Goal: Task Accomplishment & Management: Use online tool/utility

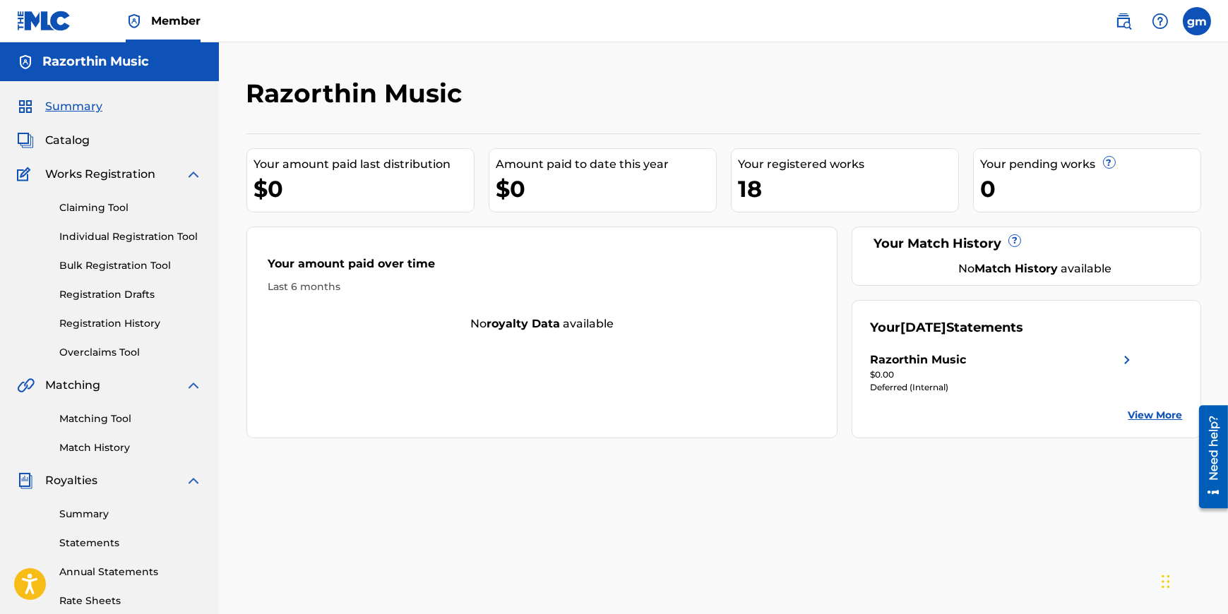
click at [84, 140] on span "Catalog" at bounding box center [67, 140] width 44 height 17
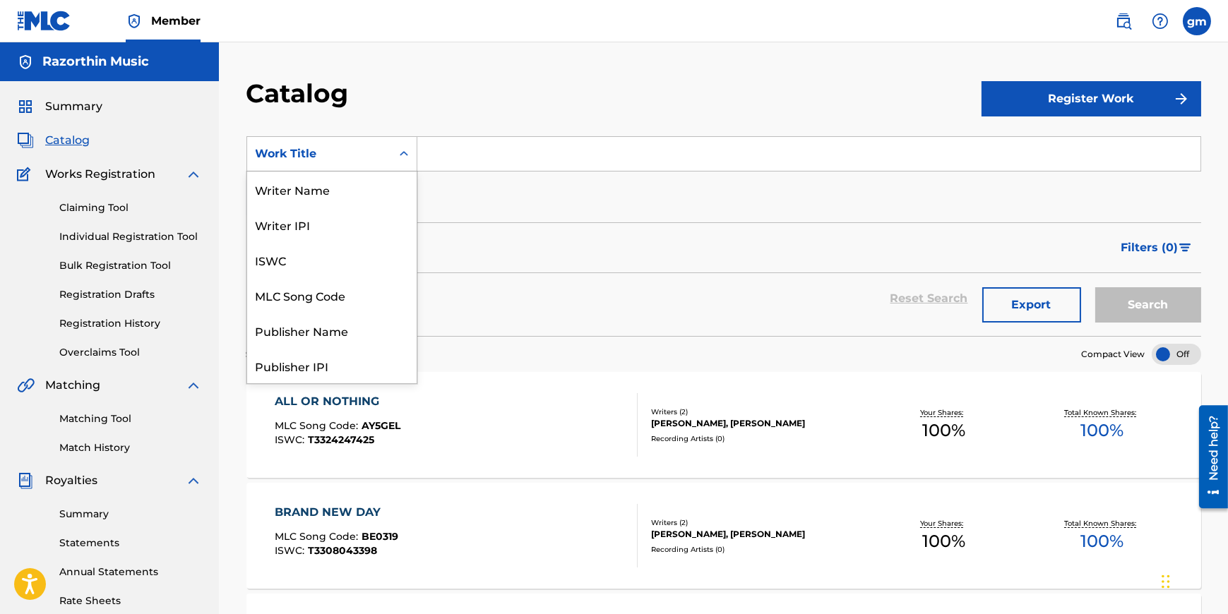
click at [406, 155] on icon "Search Form" at bounding box center [404, 154] width 14 height 14
click at [1032, 163] on input "Search Form" at bounding box center [808, 154] width 783 height 34
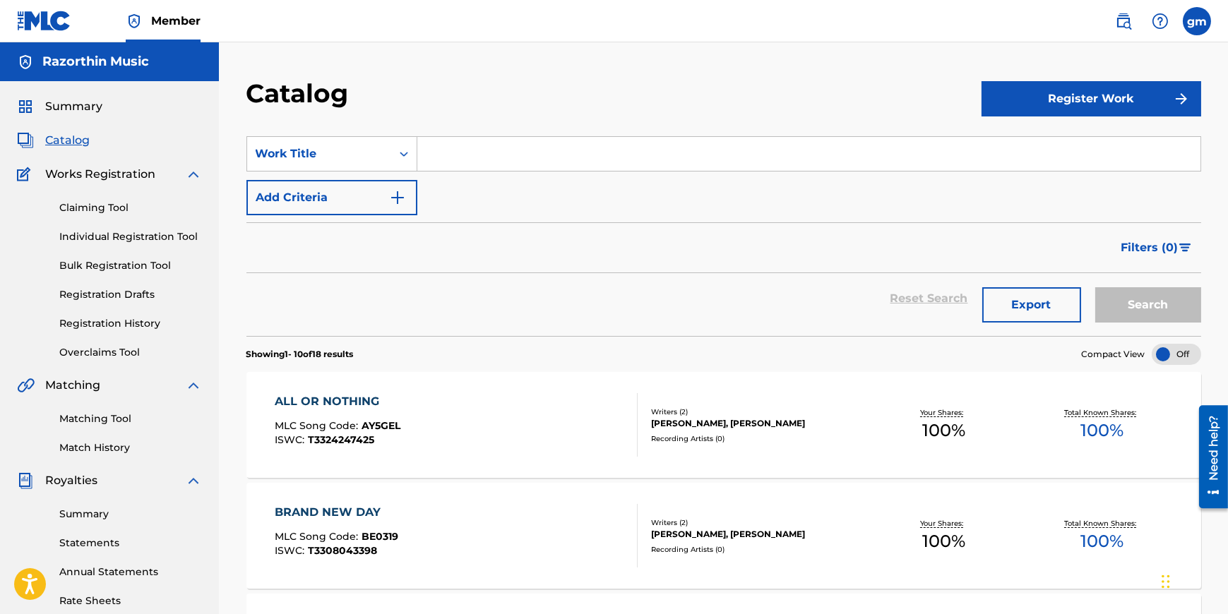
click at [1185, 249] on img "Search Form" at bounding box center [1185, 248] width 12 height 8
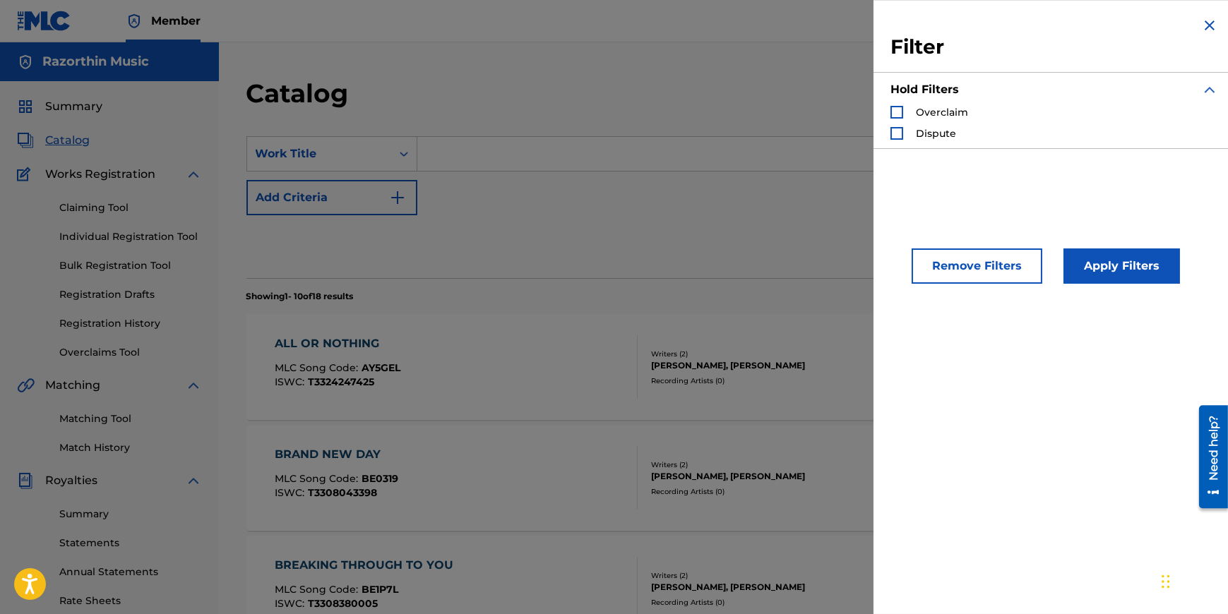
click at [927, 493] on div "Filter Hold Filters Overclaim Dispute Remove Filters Apply Filters" at bounding box center [1053, 307] width 361 height 614
click at [1201, 30] on img "Search Form" at bounding box center [1209, 25] width 17 height 17
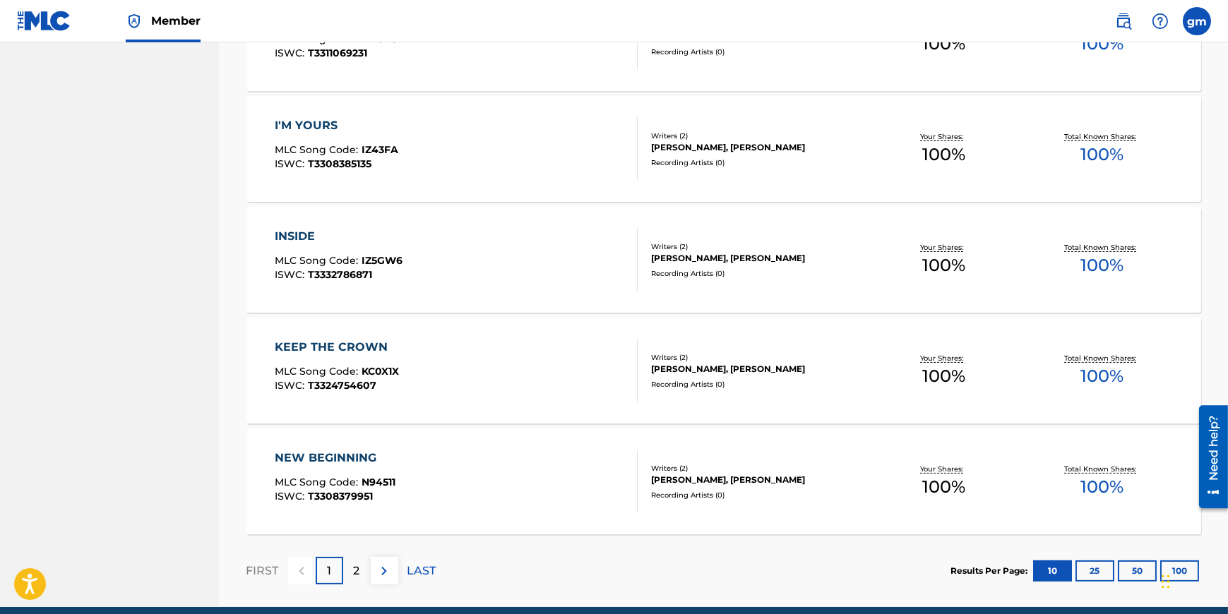
scroll to position [1001, 0]
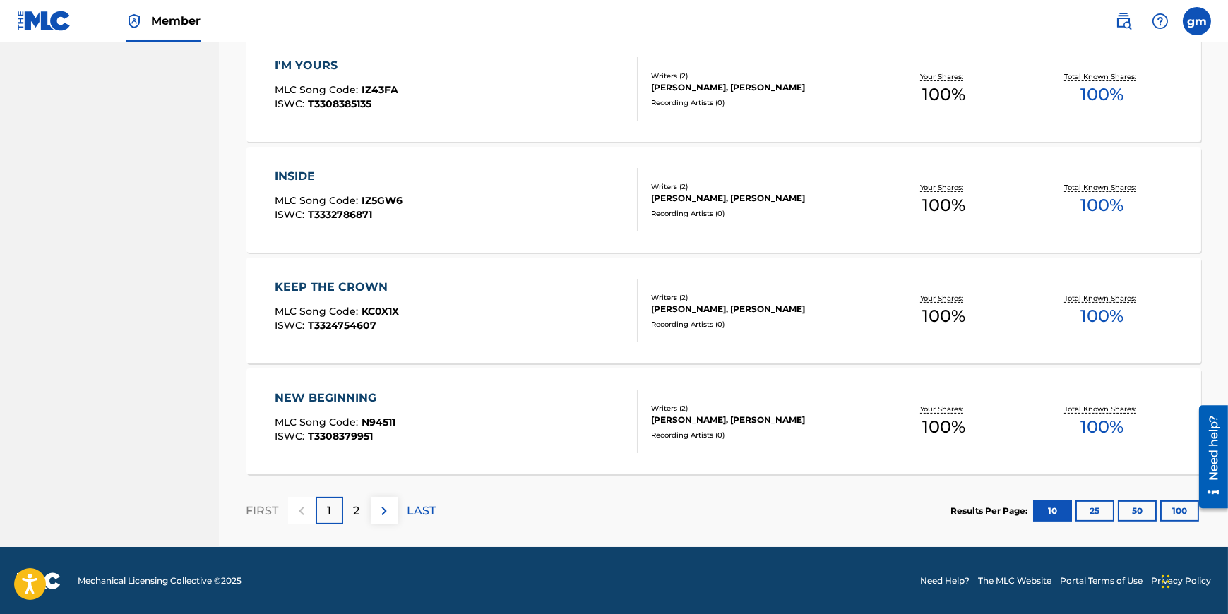
click at [363, 513] on div "2" at bounding box center [357, 511] width 28 height 28
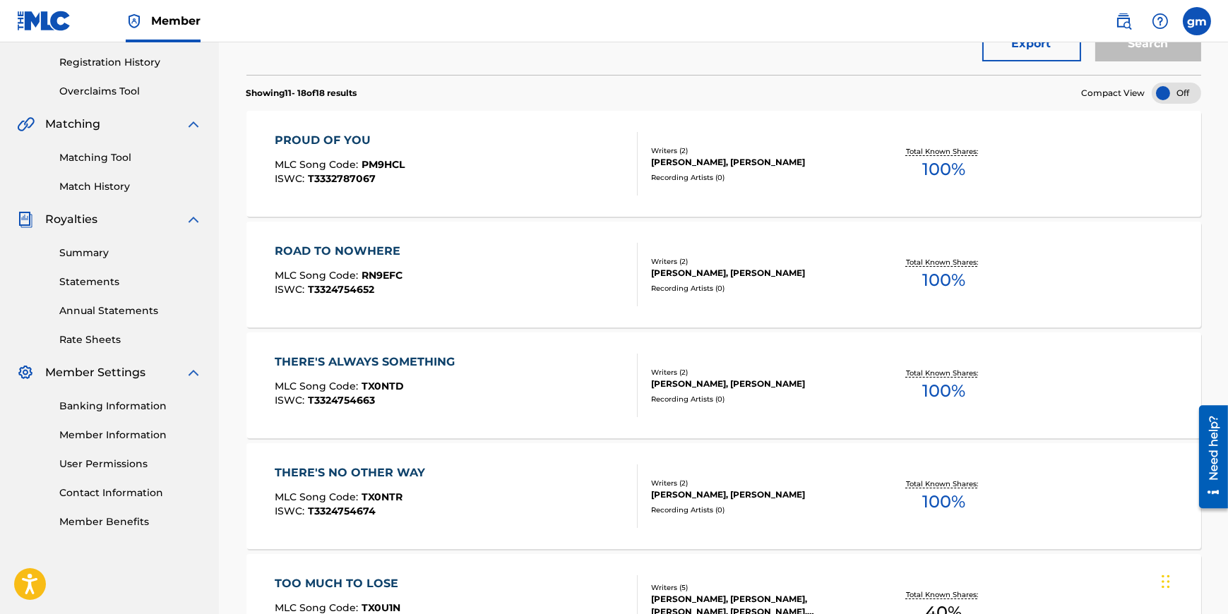
scroll to position [779, 0]
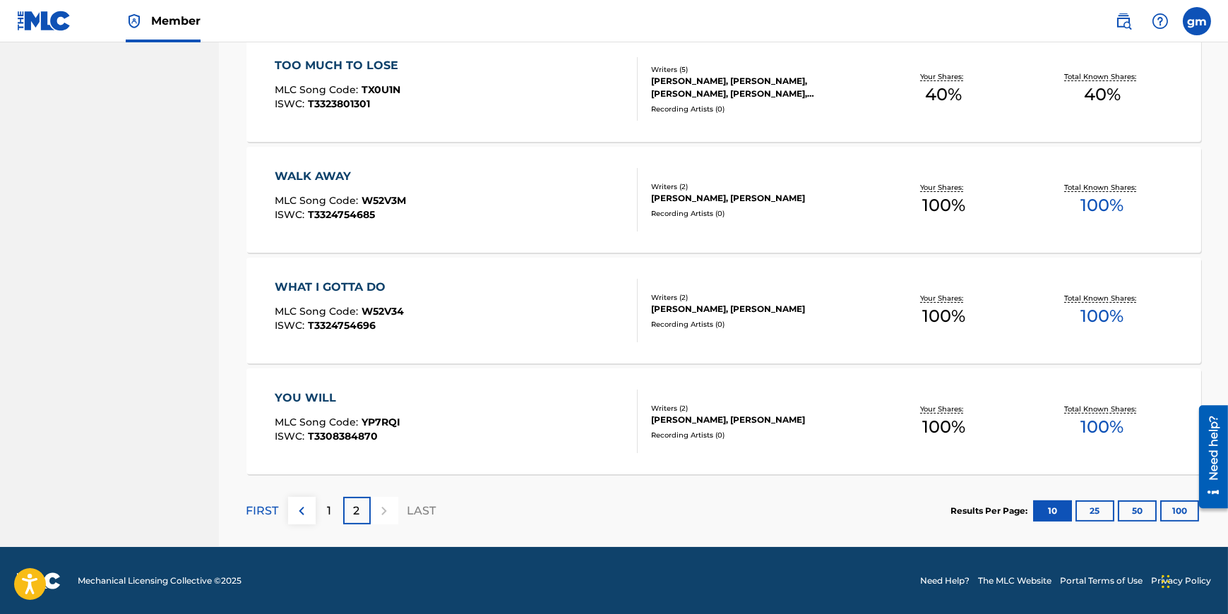
click at [386, 517] on div at bounding box center [385, 511] width 28 height 28
click at [383, 508] on div at bounding box center [385, 511] width 28 height 28
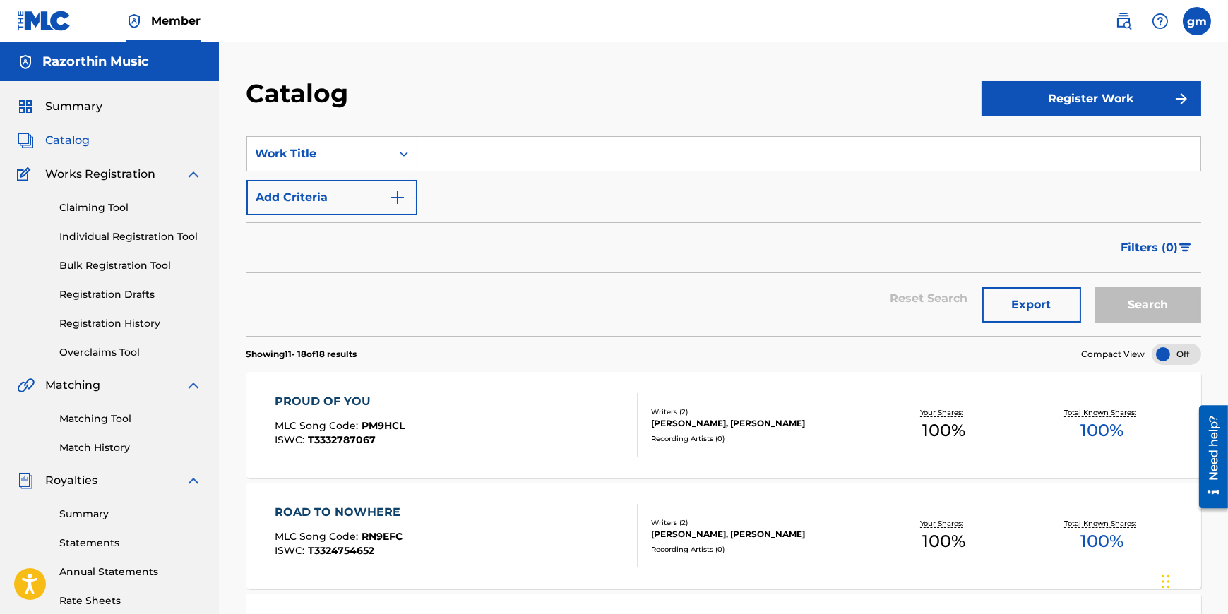
scroll to position [85, 0]
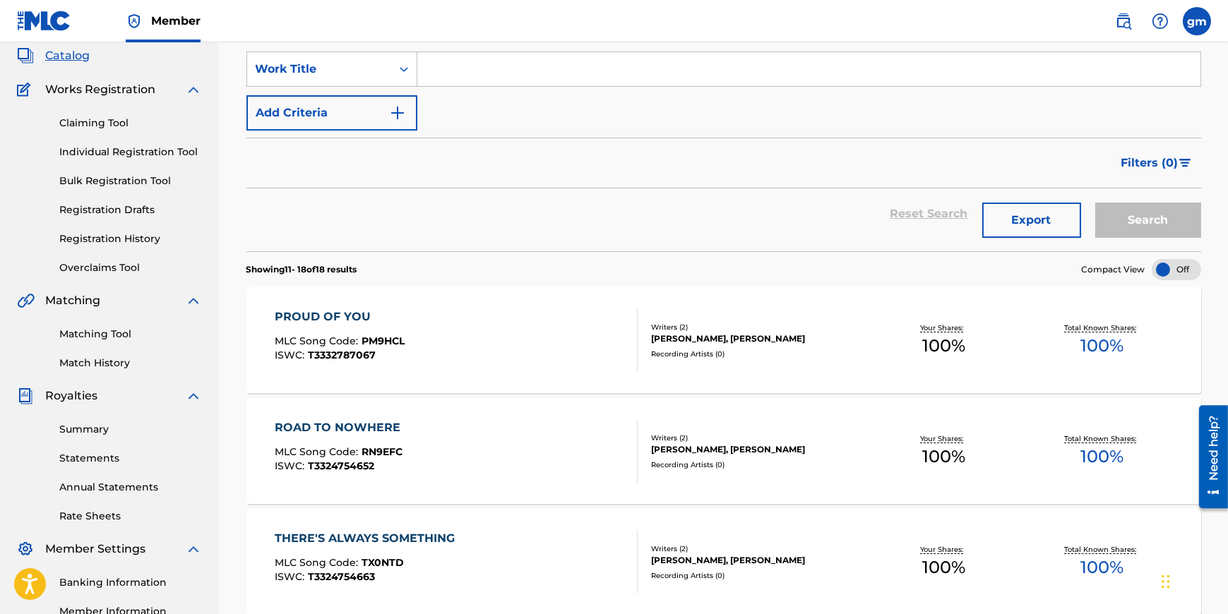
click at [123, 455] on link "Statements" at bounding box center [130, 458] width 143 height 15
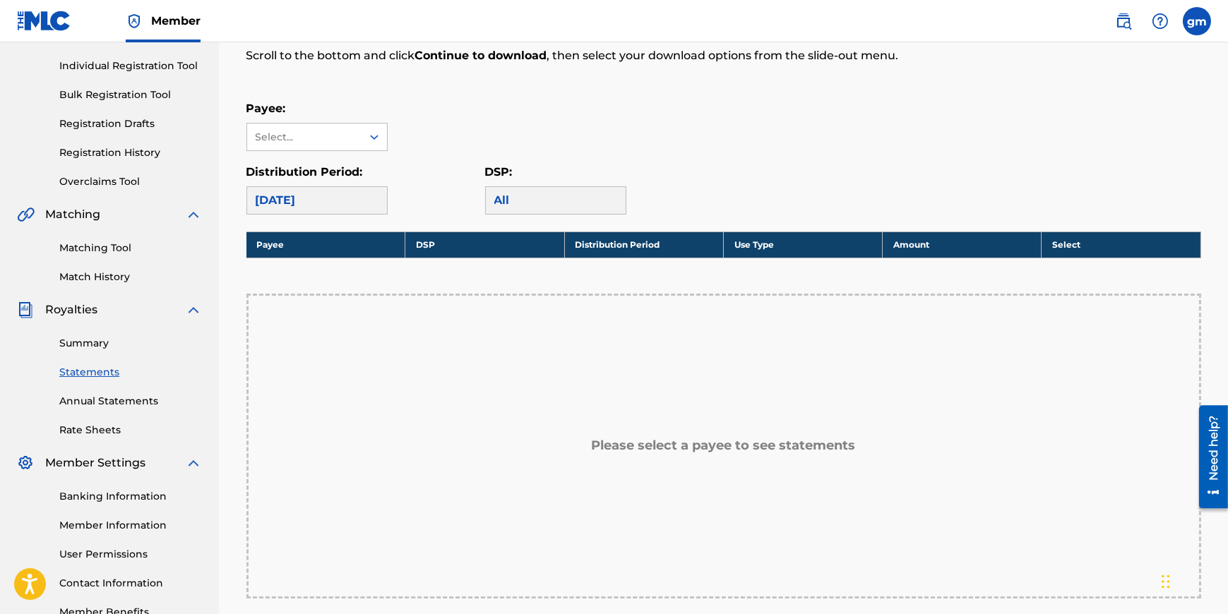
scroll to position [256, 0]
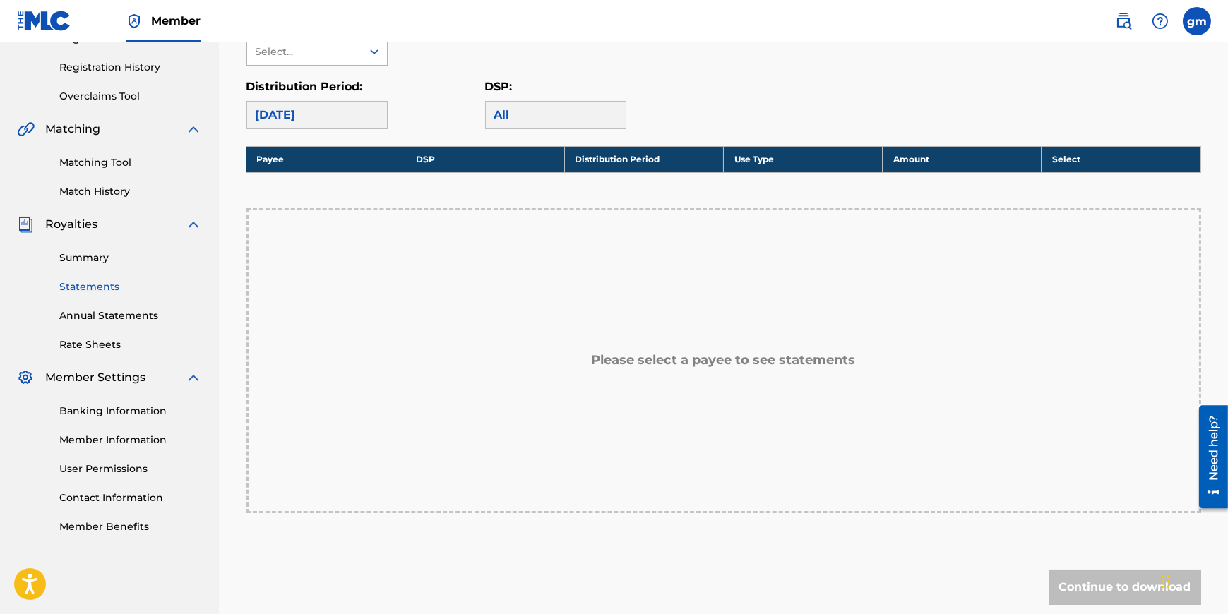
click at [338, 56] on div "Select..." at bounding box center [304, 51] width 96 height 15
click at [333, 80] on div "Razorthin Music" at bounding box center [317, 83] width 140 height 35
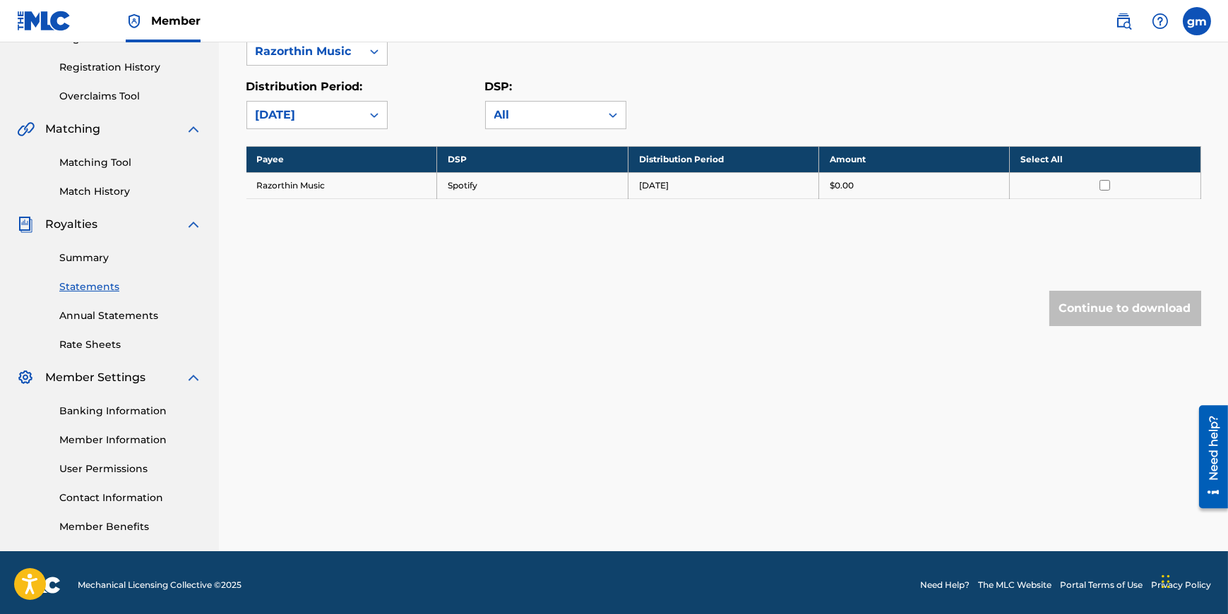
scroll to position [85, 0]
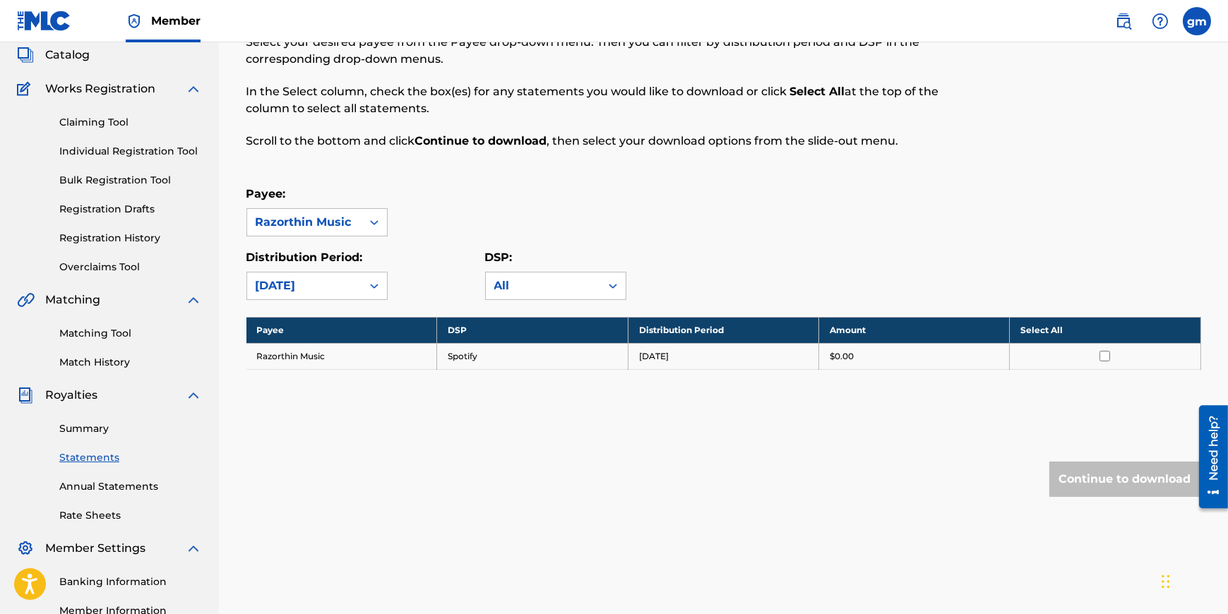
click at [90, 122] on link "Claiming Tool" at bounding box center [130, 122] width 143 height 15
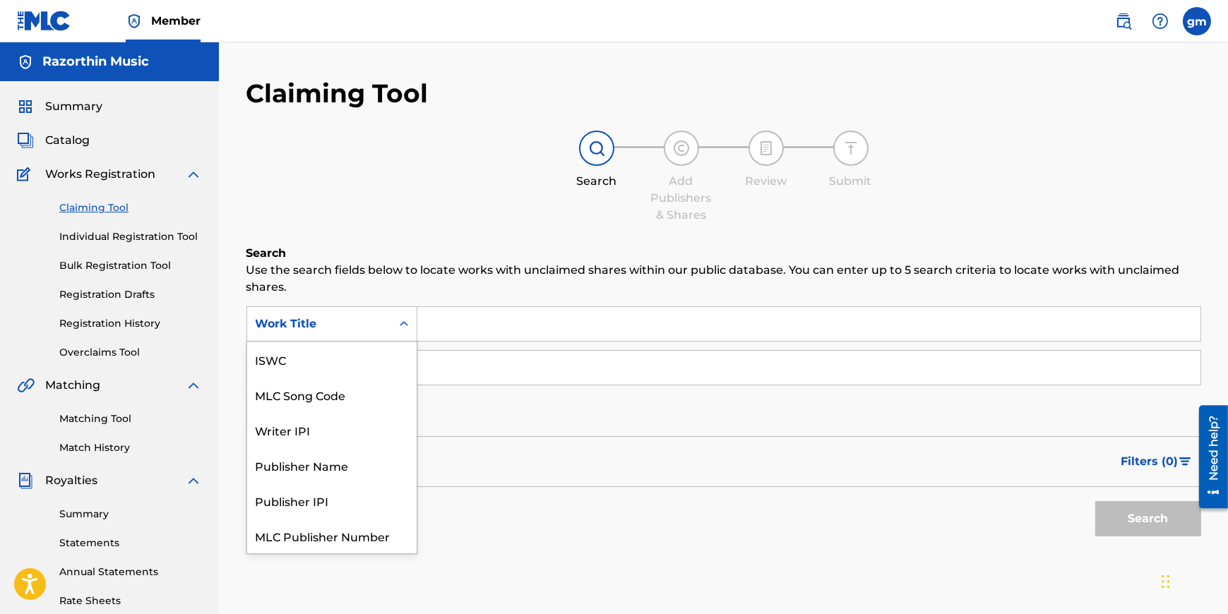
click at [403, 324] on icon "Search Form" at bounding box center [404, 324] width 14 height 14
click at [405, 191] on div "Search Add Publishers & Shares Review Submit" at bounding box center [723, 177] width 955 height 93
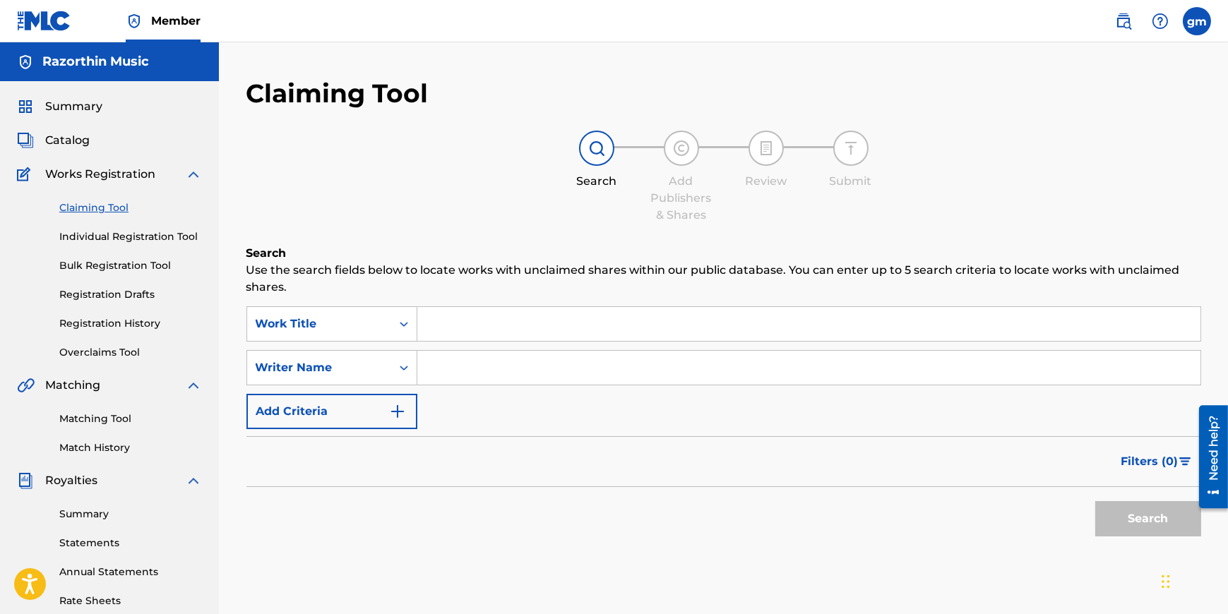
click at [67, 136] on span "Catalog" at bounding box center [67, 140] width 44 height 17
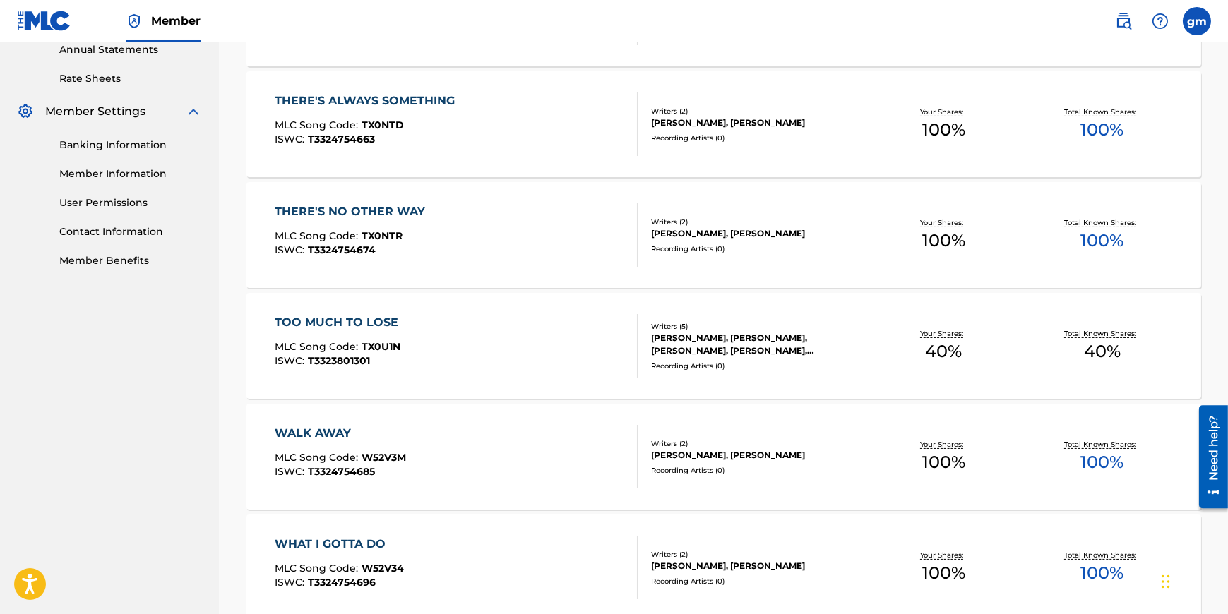
scroll to position [608, 0]
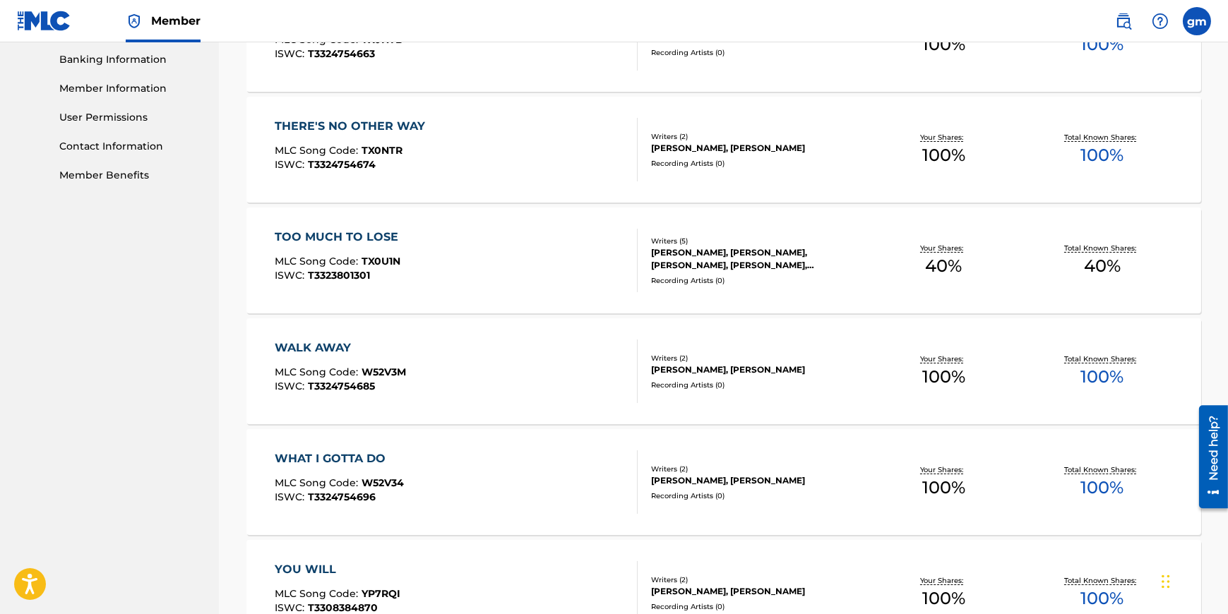
click at [361, 376] on span "W52V3M" at bounding box center [383, 372] width 44 height 13
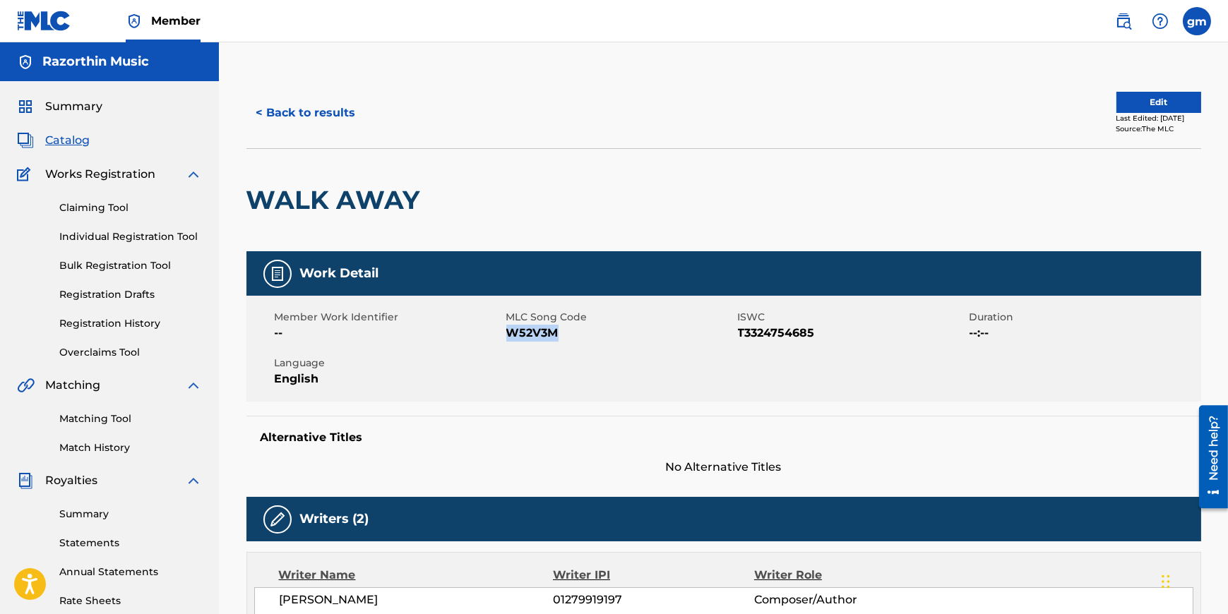
drag, startPoint x: 568, startPoint y: 335, endPoint x: 515, endPoint y: 336, distance: 52.3
click at [510, 332] on span "W52V3M" at bounding box center [620, 333] width 228 height 17
copy span "W52V3M"
click at [125, 209] on link "Claiming Tool" at bounding box center [130, 208] width 143 height 15
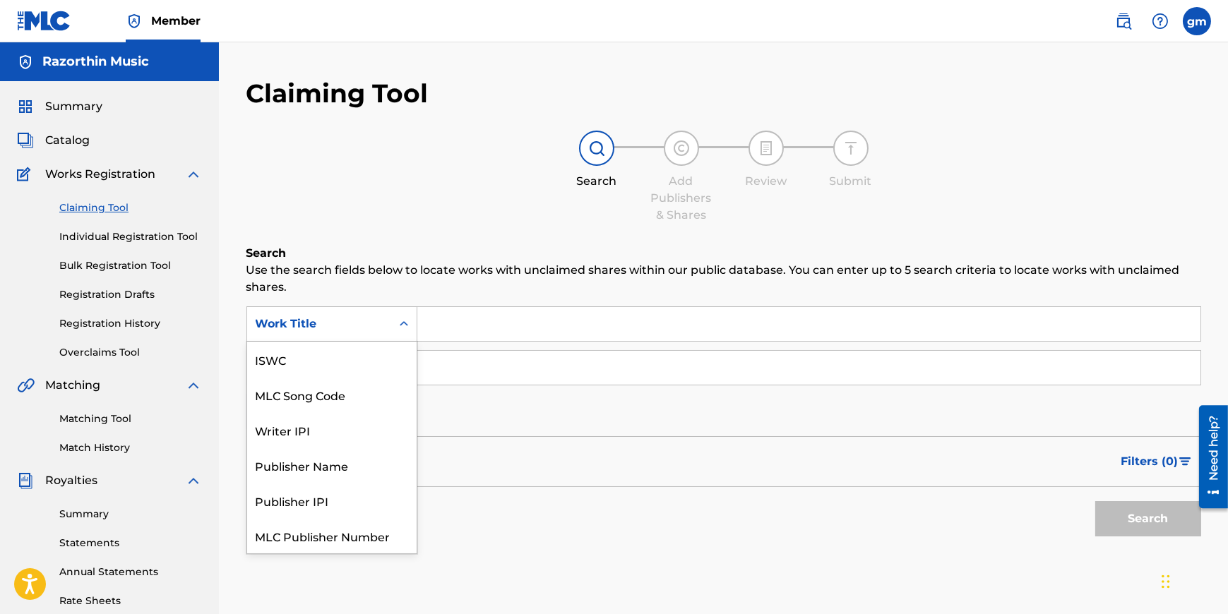
click at [402, 325] on icon "Search Form" at bounding box center [404, 324] width 14 height 14
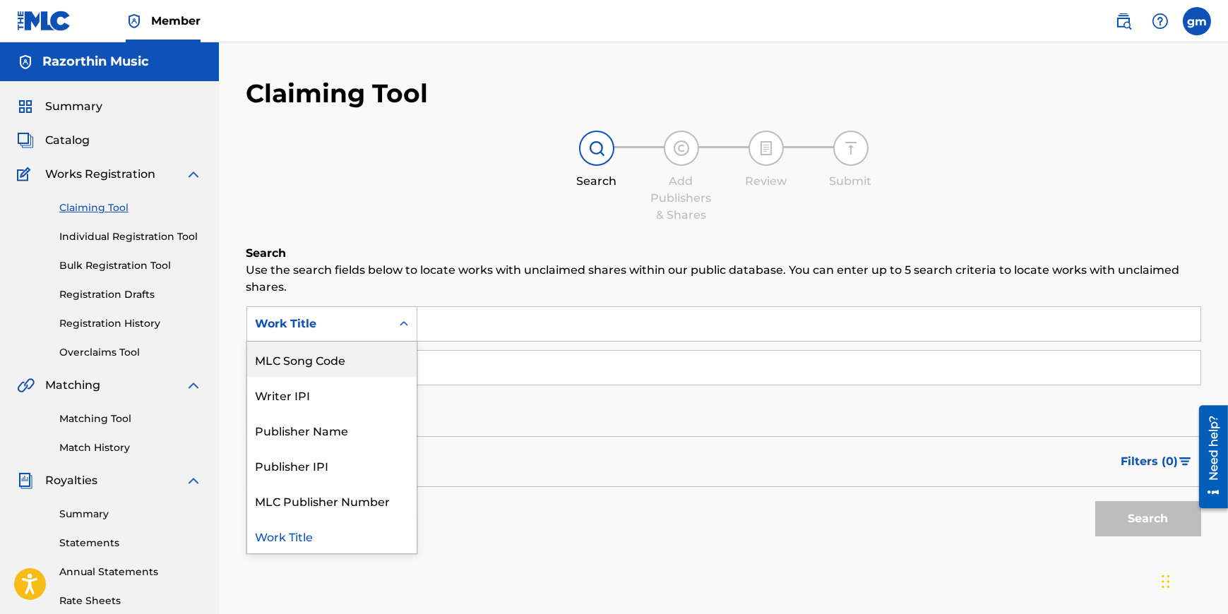
click at [304, 366] on div "MLC Song Code" at bounding box center [331, 359] width 169 height 35
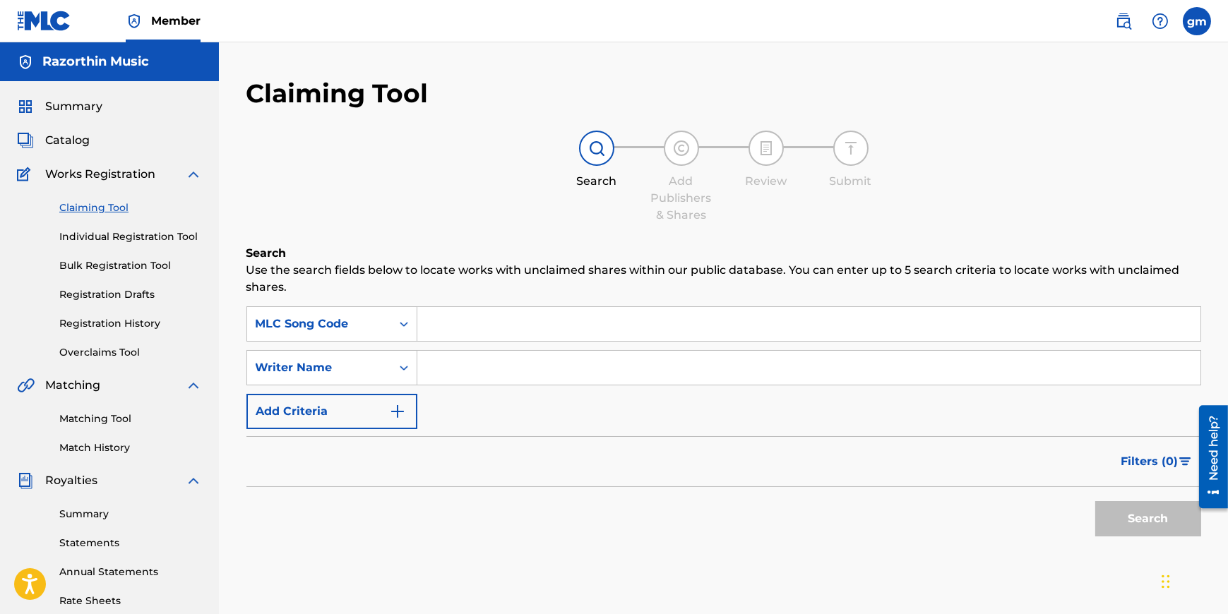
click at [443, 322] on input "Search Form" at bounding box center [808, 324] width 783 height 34
paste input "W52V3M"
type input "W52V3M"
click at [1128, 527] on button "Search" at bounding box center [1148, 518] width 106 height 35
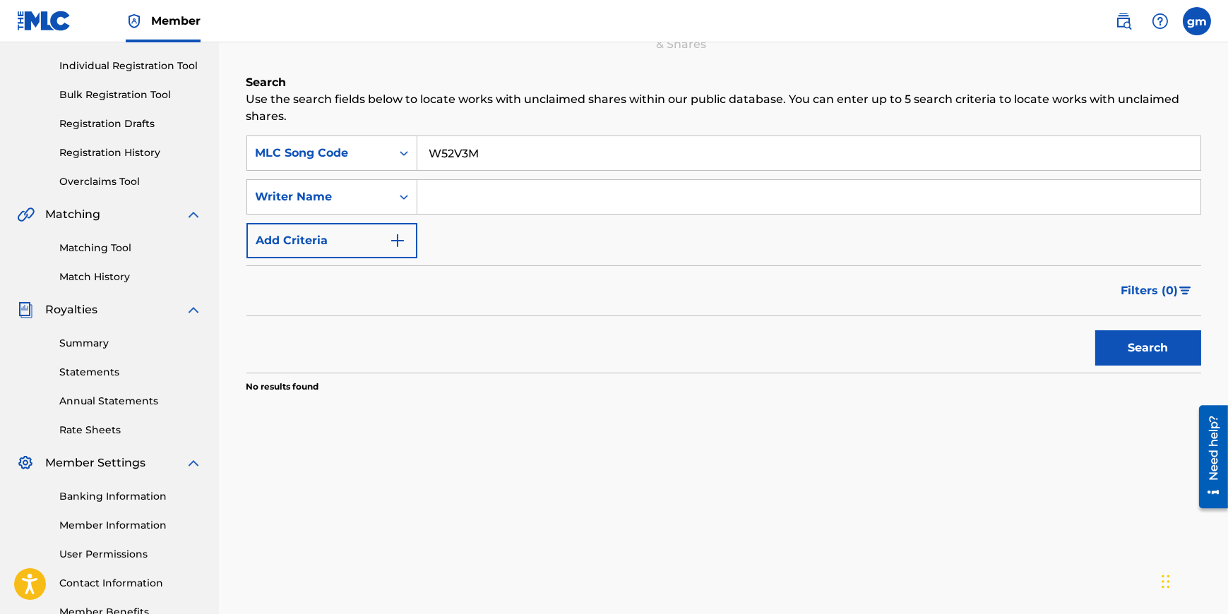
scroll to position [0, 0]
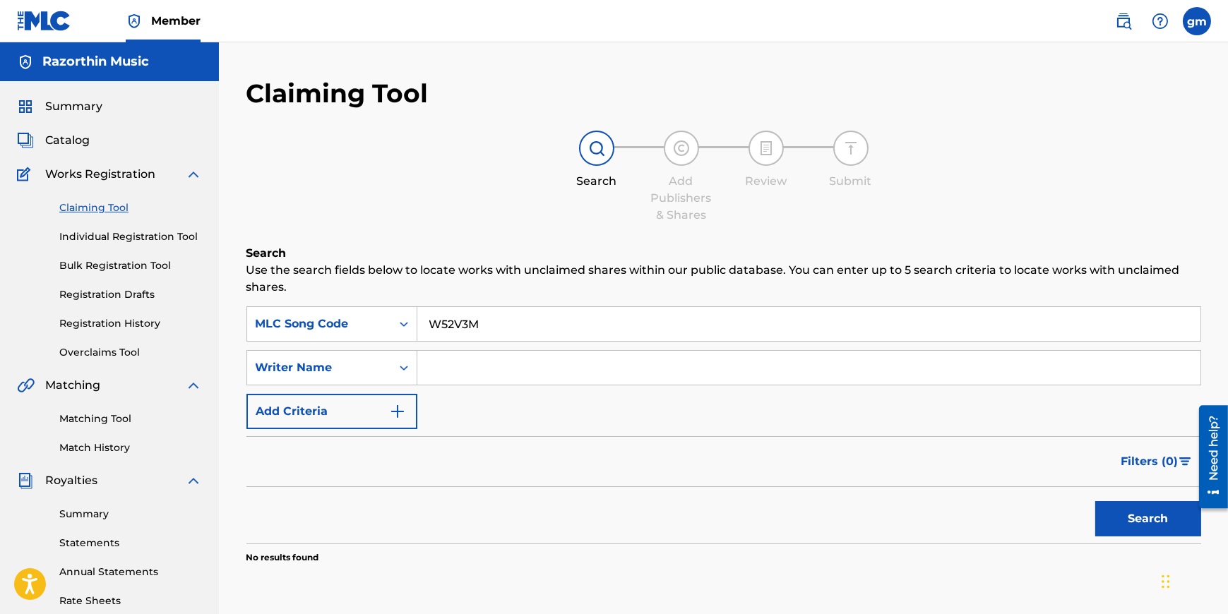
click at [85, 144] on span "Catalog" at bounding box center [67, 140] width 44 height 17
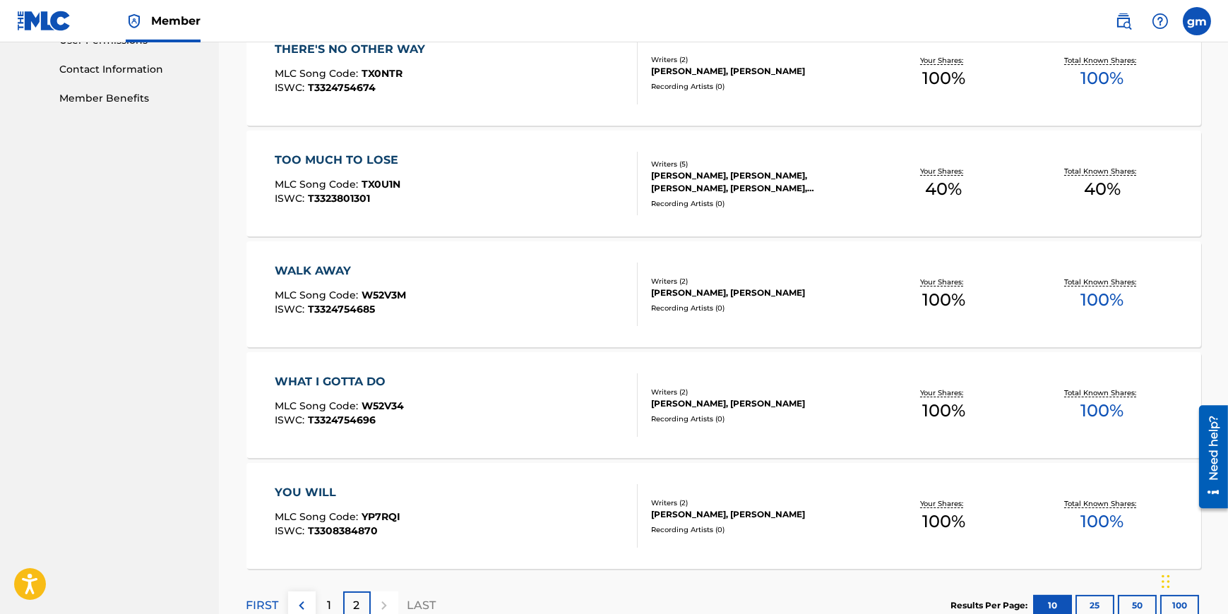
scroll to position [779, 0]
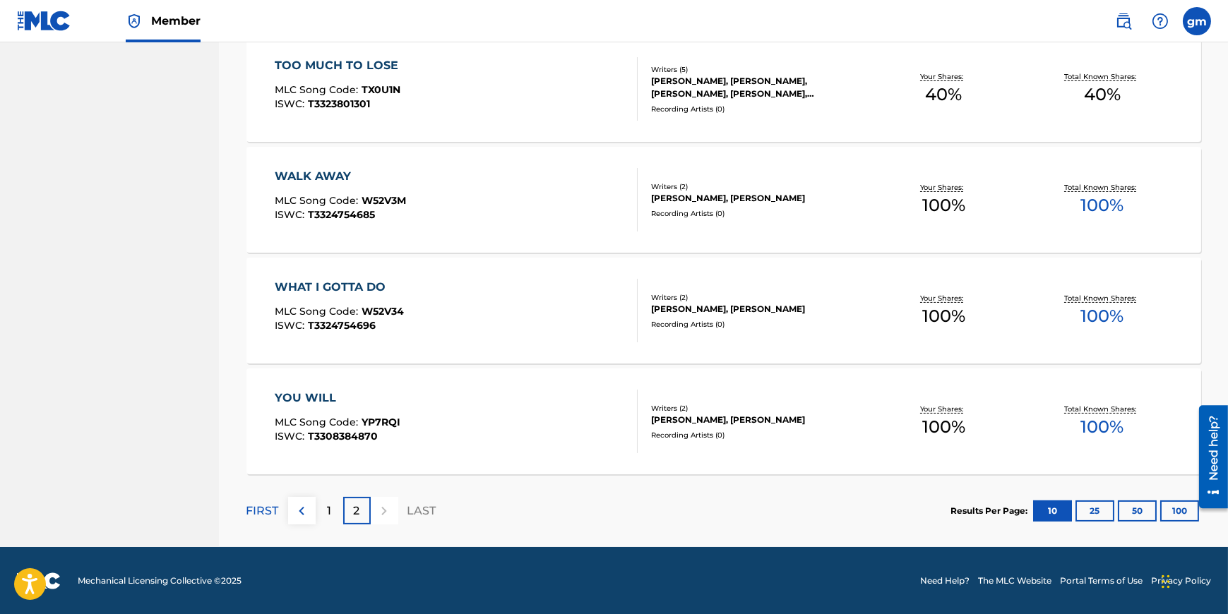
click at [347, 509] on div "2" at bounding box center [357, 511] width 28 height 28
click at [1095, 509] on button "25" at bounding box center [1094, 511] width 39 height 21
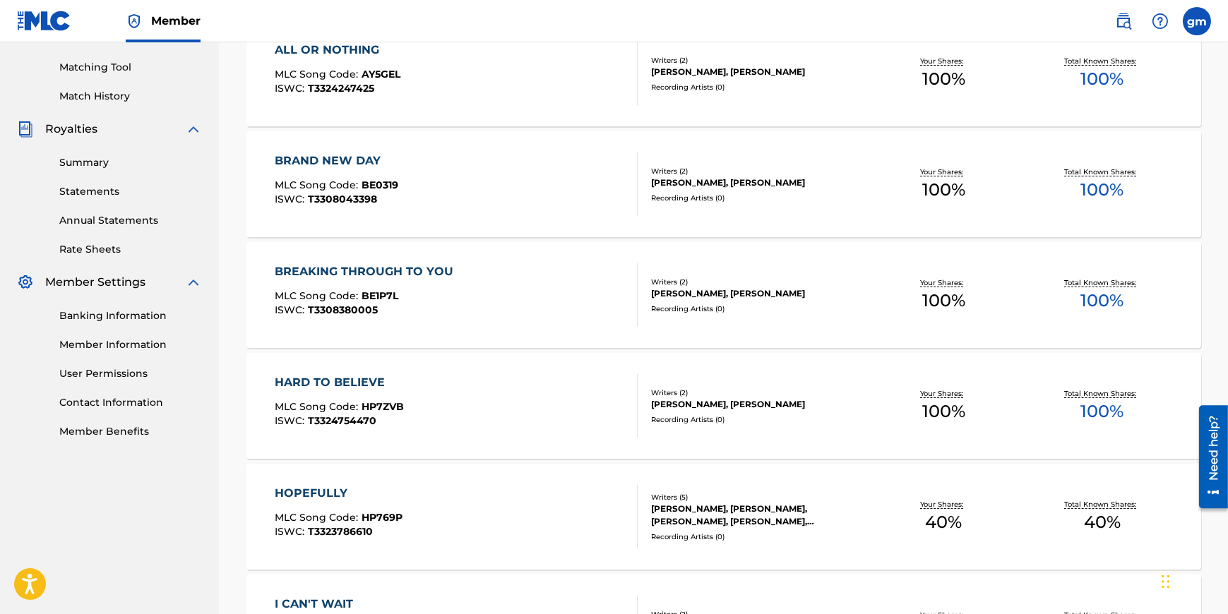
scroll to position [438, 0]
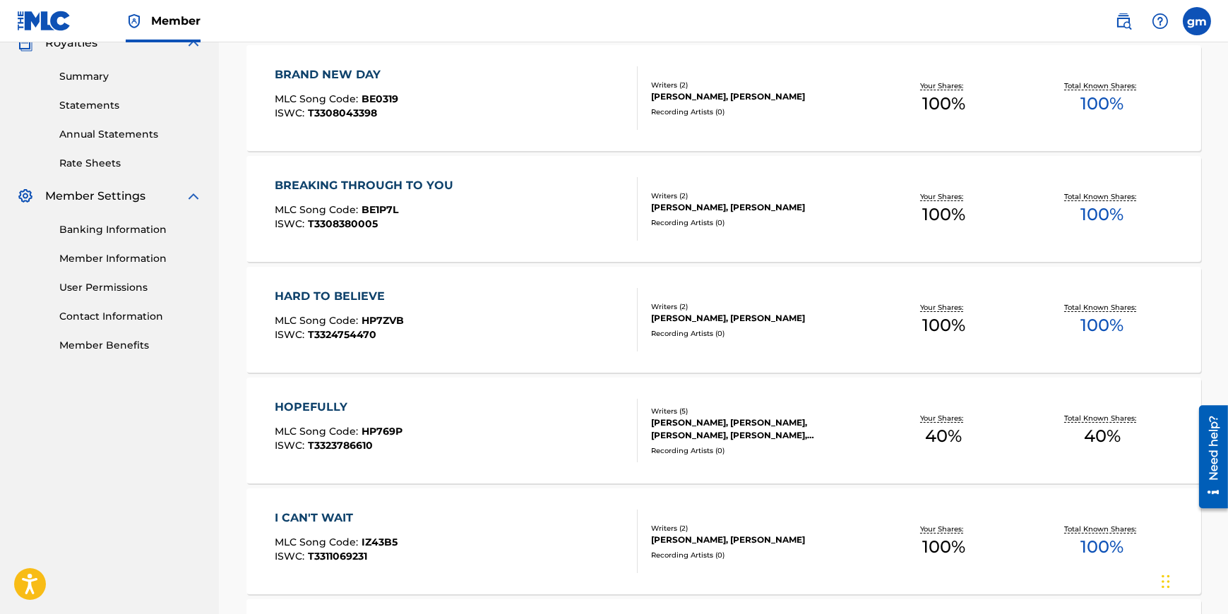
click at [317, 444] on span "T3323786610" at bounding box center [340, 445] width 65 height 13
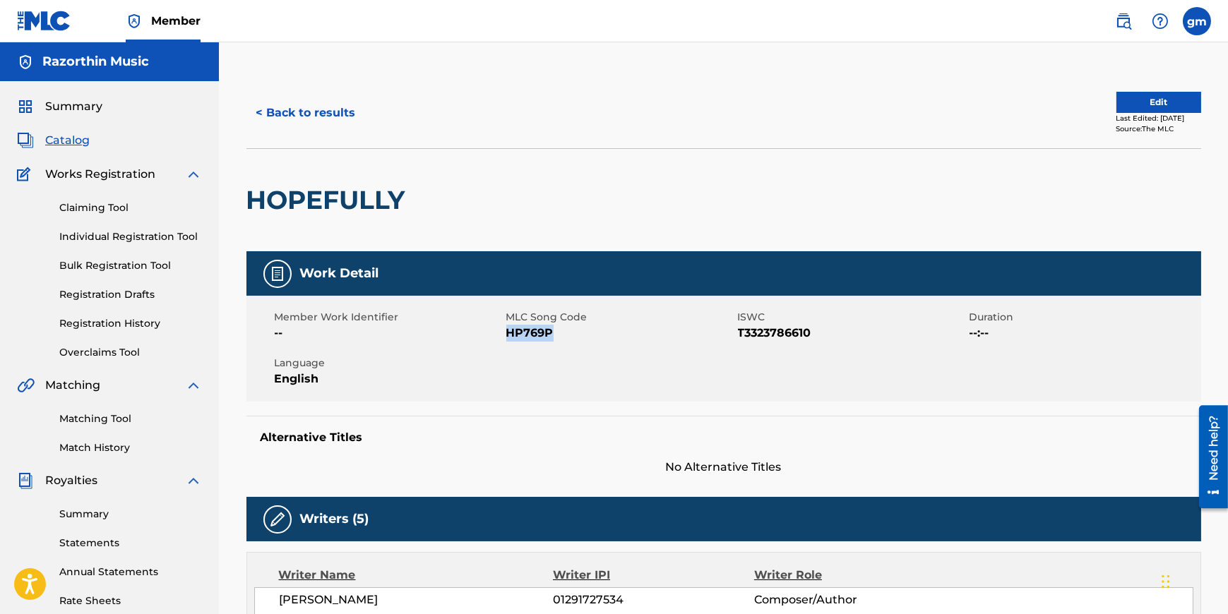
drag, startPoint x: 557, startPoint y: 333, endPoint x: 506, endPoint y: 337, distance: 51.0
click at [506, 335] on span "HP769P" at bounding box center [620, 333] width 228 height 17
copy span "HP769P"
click at [107, 212] on link "Claiming Tool" at bounding box center [130, 208] width 143 height 15
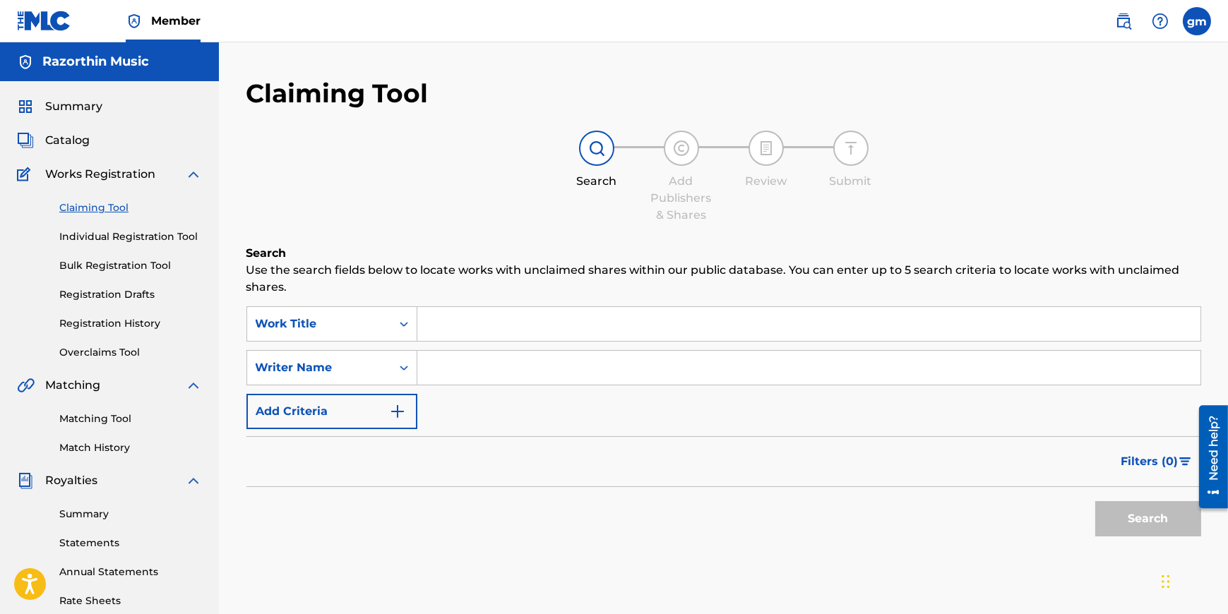
click at [472, 331] on input "Search Form" at bounding box center [808, 324] width 783 height 34
click at [410, 325] on icon "Search Form" at bounding box center [404, 324] width 14 height 14
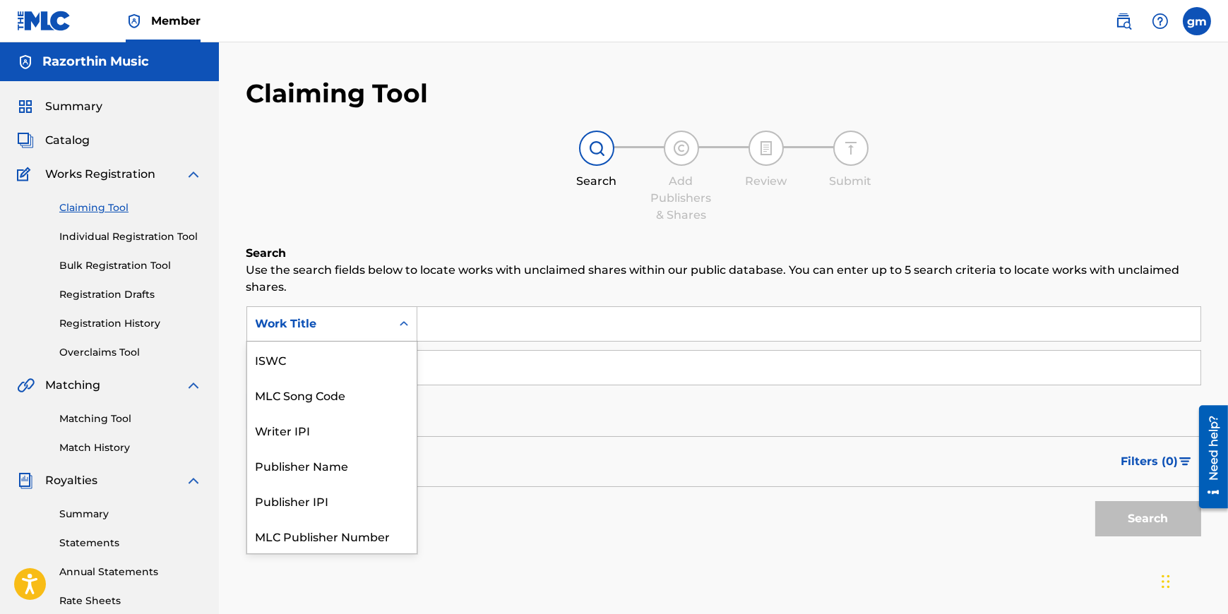
scroll to position [35, 0]
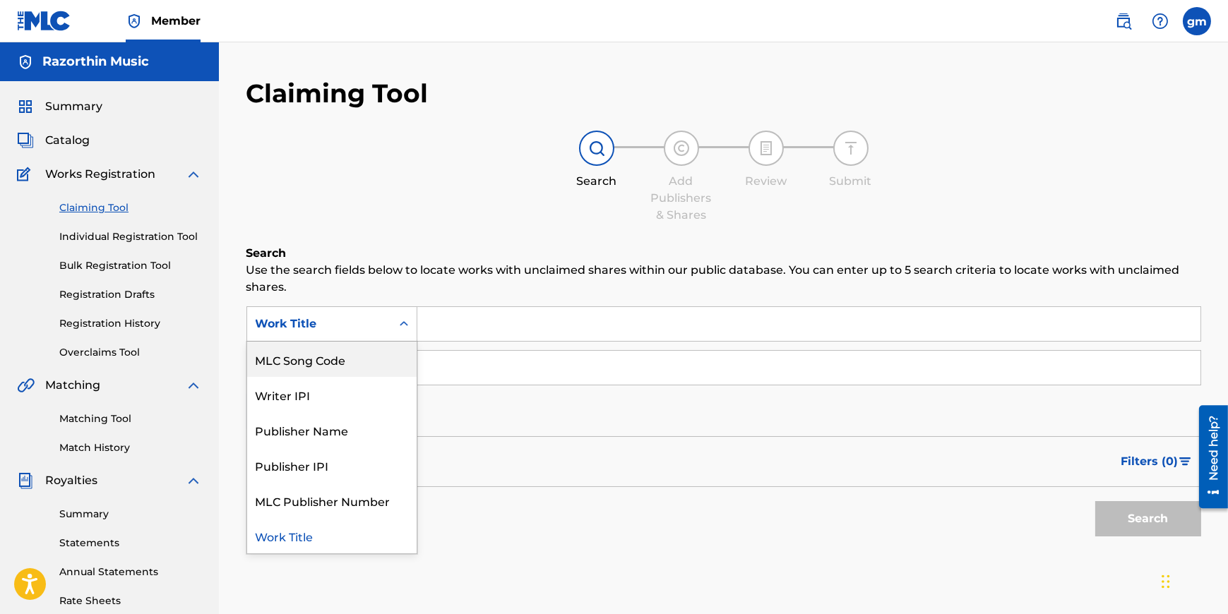
click at [310, 368] on div "MLC Song Code" at bounding box center [331, 359] width 169 height 35
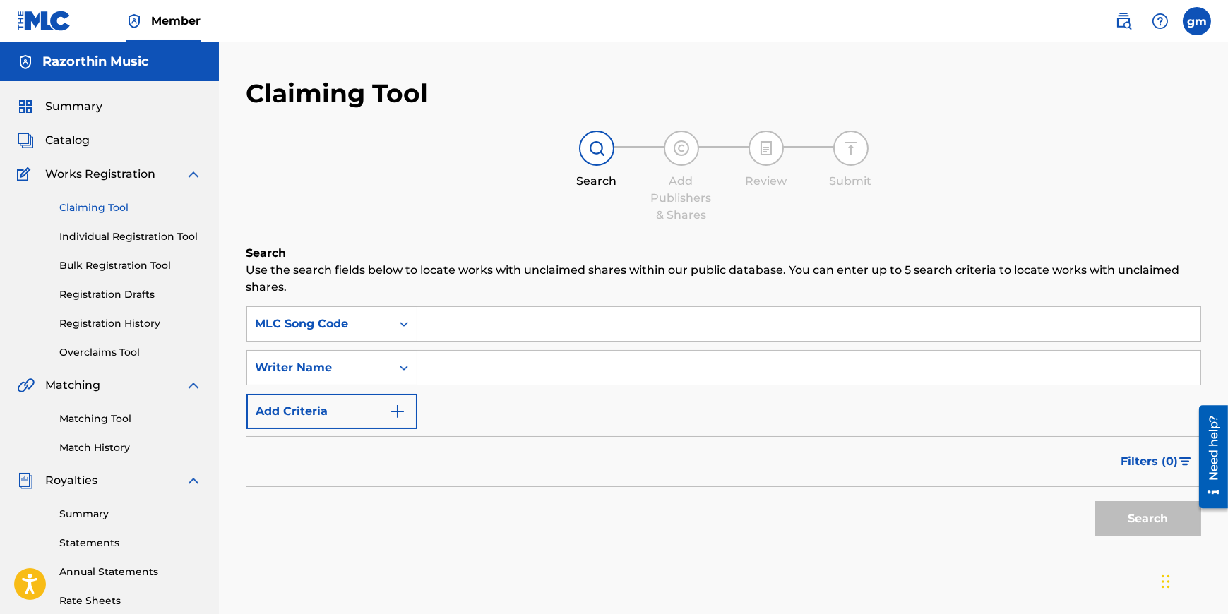
drag, startPoint x: 436, startPoint y: 314, endPoint x: 446, endPoint y: 321, distance: 11.6
click at [437, 314] on input "Search Form" at bounding box center [808, 324] width 783 height 34
paste input "HP769P"
type input "HP769P"
click at [1137, 517] on button "Search" at bounding box center [1148, 518] width 106 height 35
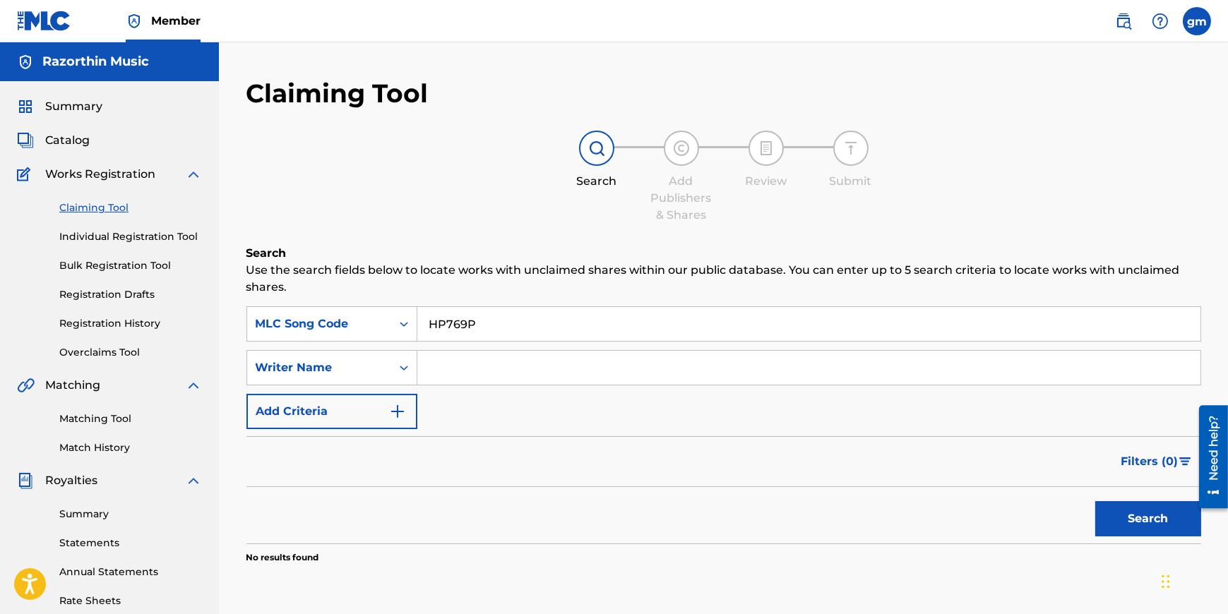
scroll to position [171, 0]
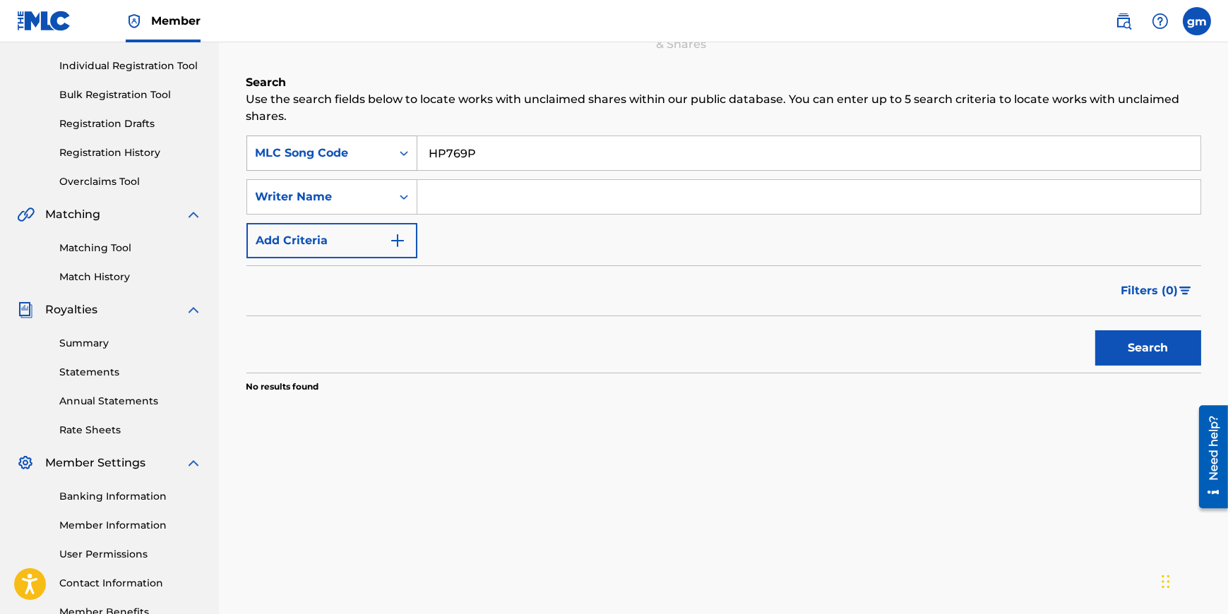
drag, startPoint x: 441, startPoint y: 160, endPoint x: 409, endPoint y: 165, distance: 32.2
click at [410, 165] on div "SearchWithCriteriab4973ba4-536e-44a1-b561-31b332b8e36f MLC Song Code HP769P" at bounding box center [723, 153] width 955 height 35
click at [401, 155] on icon "Search Form" at bounding box center [404, 153] width 14 height 14
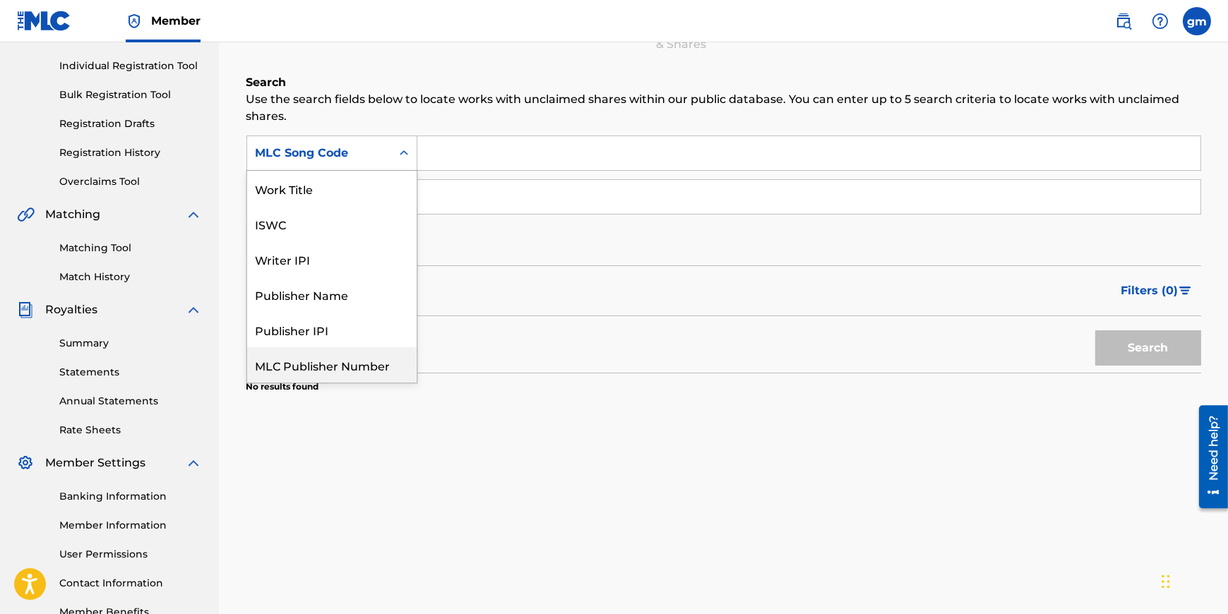
scroll to position [35, 0]
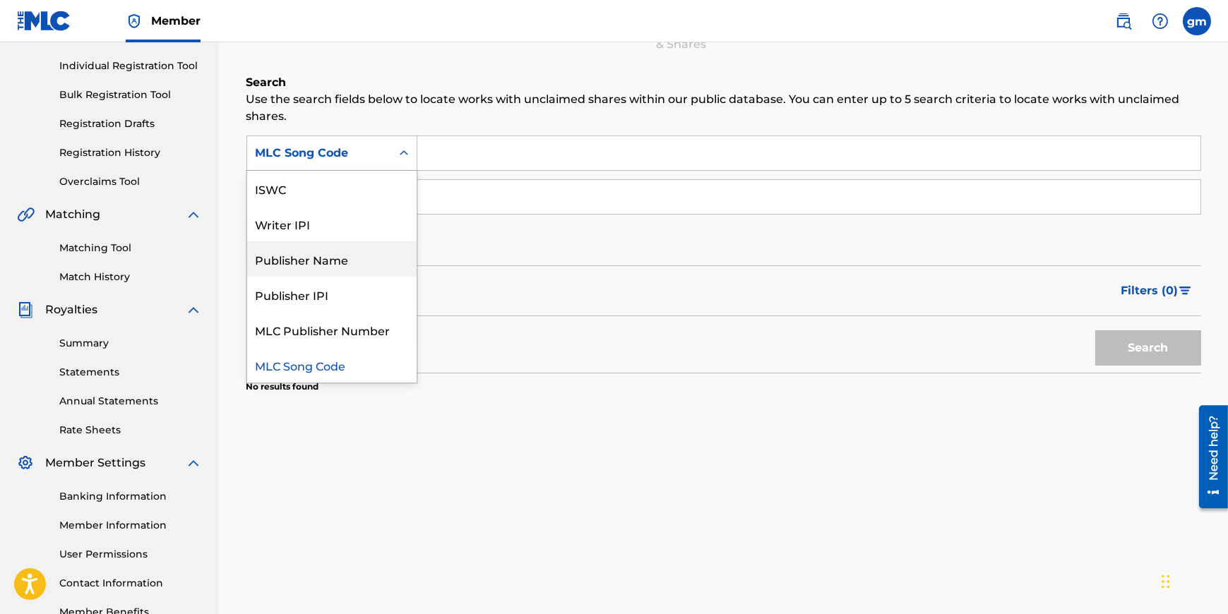
click at [330, 265] on div "Publisher Name" at bounding box center [331, 258] width 169 height 35
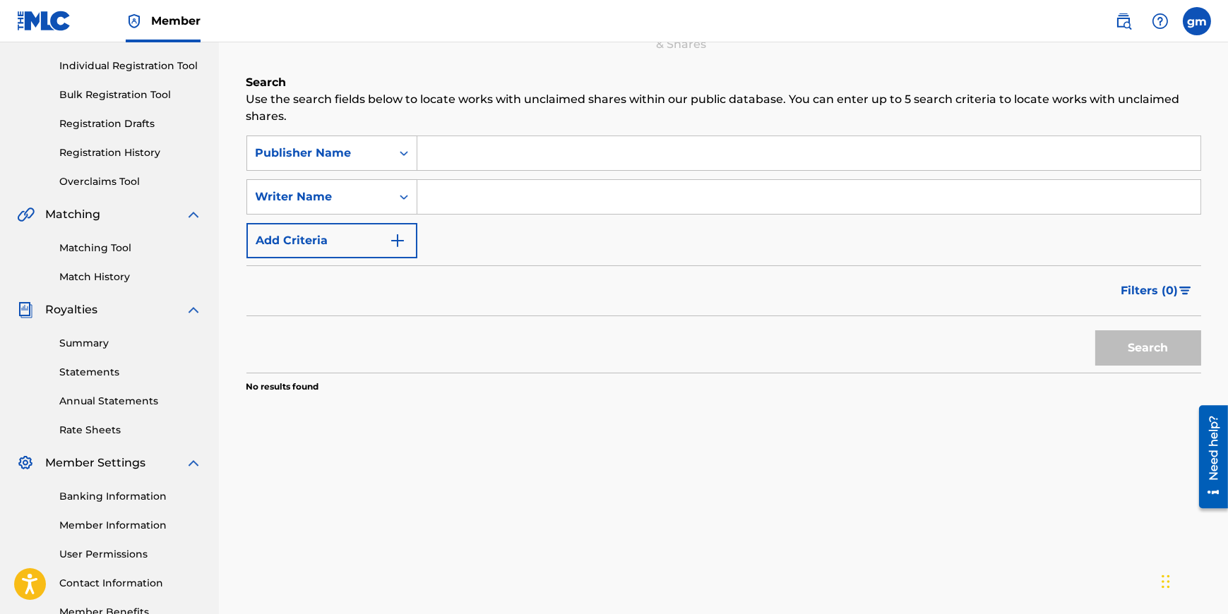
click at [495, 149] on input "Search Form" at bounding box center [808, 153] width 783 height 34
type input "Razorthin Music"
click at [1095, 330] on button "Search" at bounding box center [1148, 347] width 106 height 35
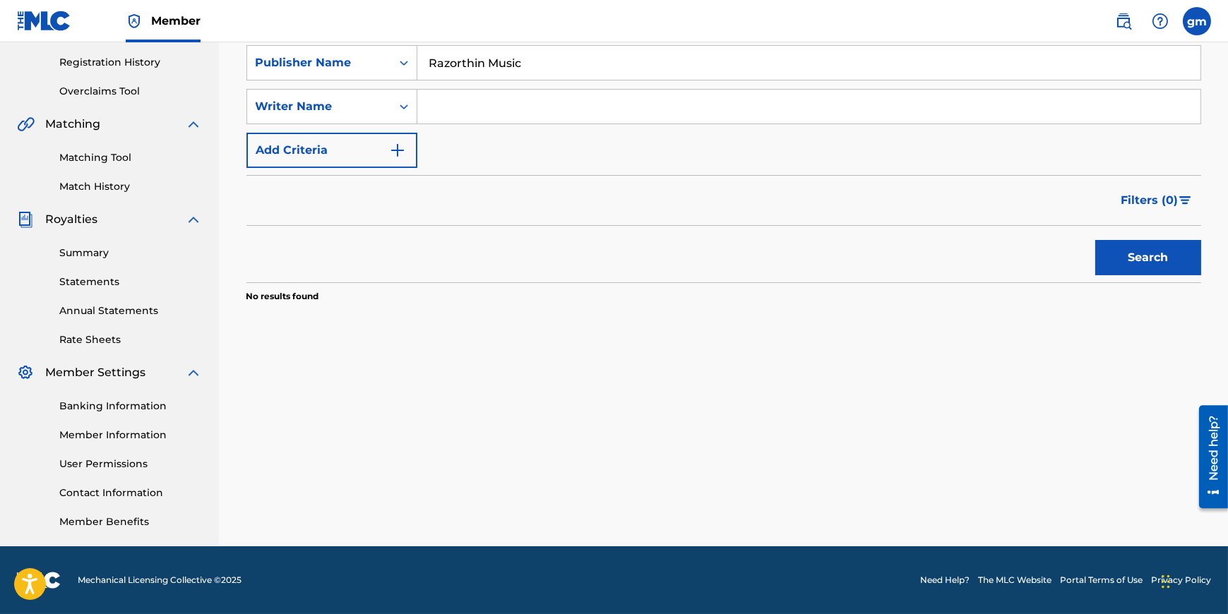
scroll to position [0, 0]
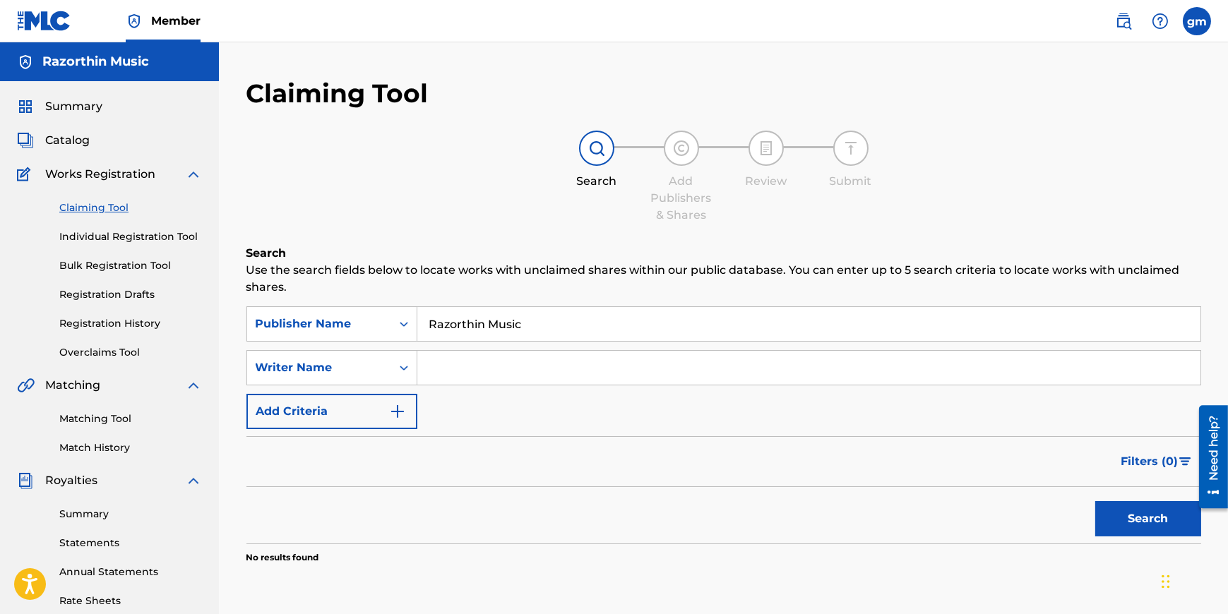
click at [938, 131] on div "Search Add Publishers & Shares Review Submit" at bounding box center [723, 177] width 955 height 93
